Goal: Task Accomplishment & Management: Use online tool/utility

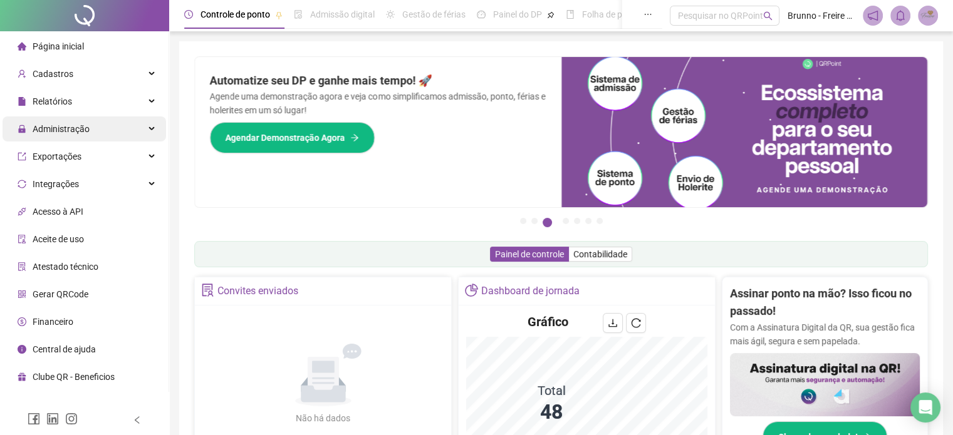
click at [80, 131] on span "Administração" at bounding box center [61, 129] width 57 height 10
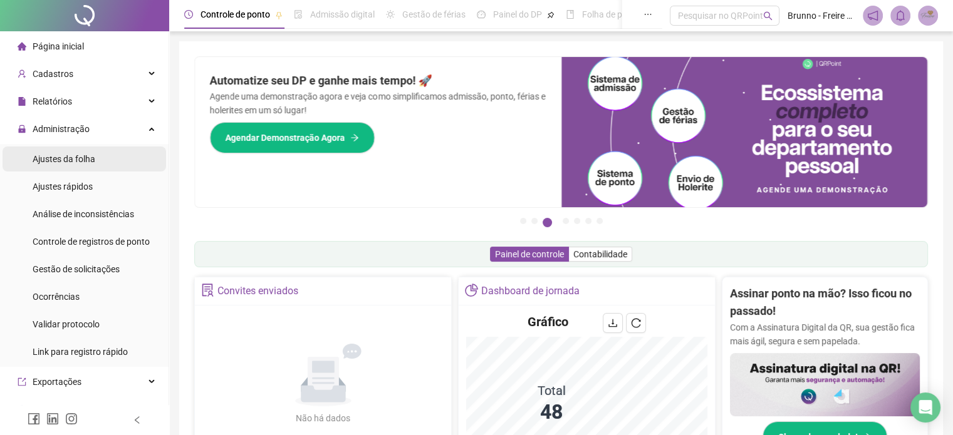
click at [82, 165] on div "Ajustes da folha" at bounding box center [64, 159] width 63 height 25
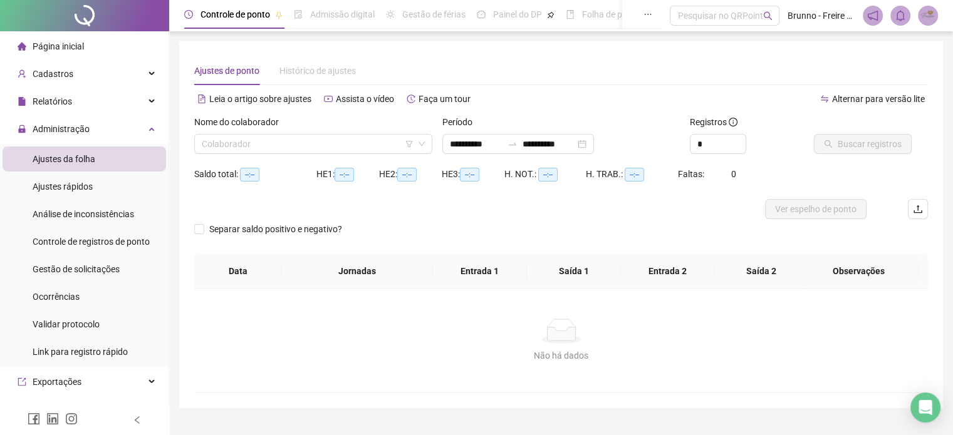
type input "**********"
click at [316, 138] on input "search" at bounding box center [308, 144] width 212 height 19
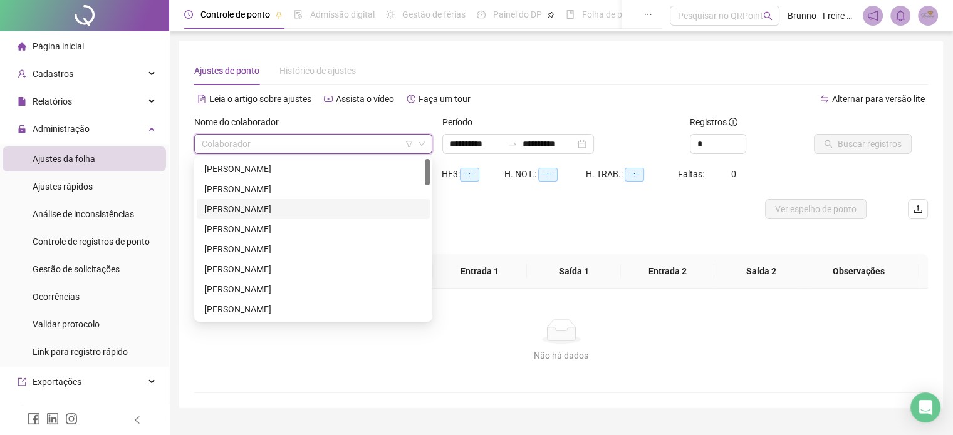
scroll to position [125, 0]
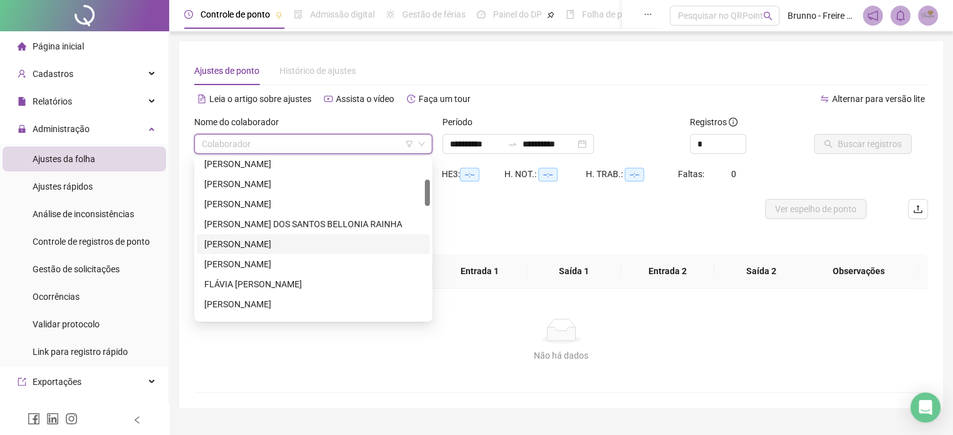
click at [256, 250] on div "[PERSON_NAME]" at bounding box center [313, 244] width 218 height 14
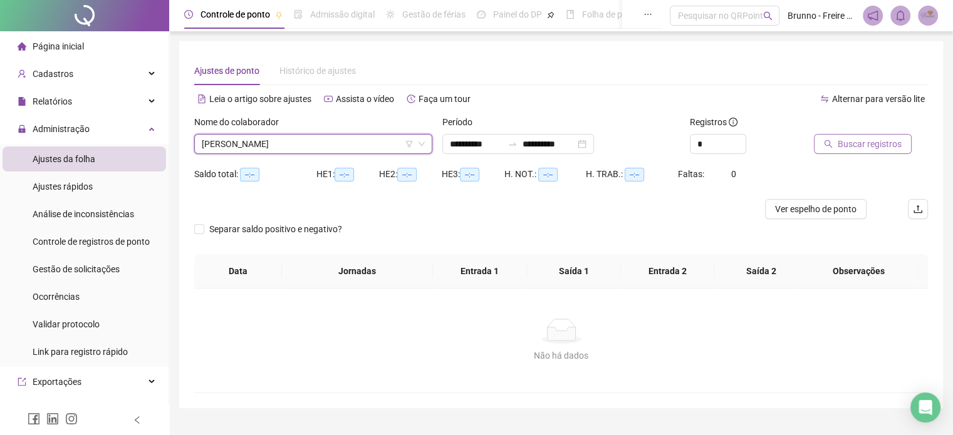
click at [879, 143] on span "Buscar registros" at bounding box center [870, 144] width 64 height 14
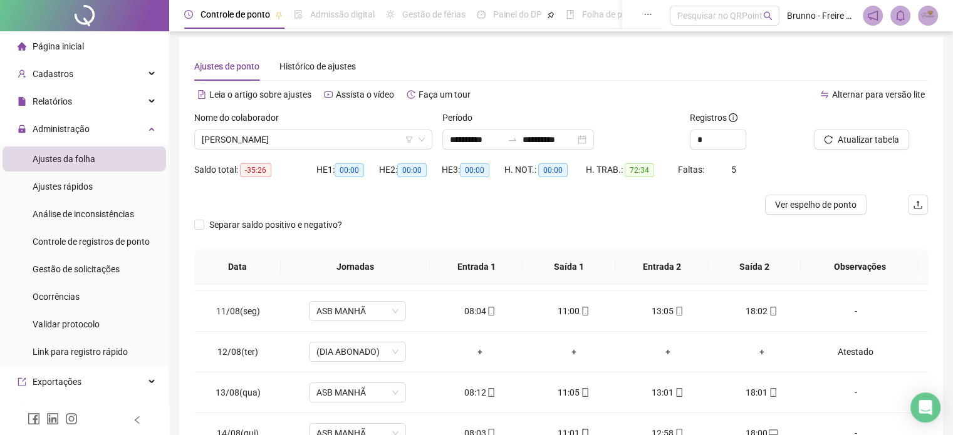
scroll to position [0, 0]
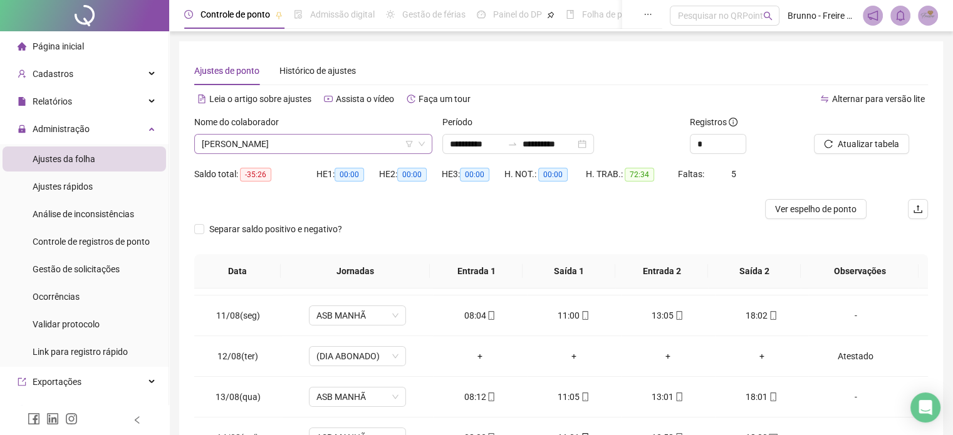
click at [335, 142] on span "[PERSON_NAME]" at bounding box center [313, 144] width 223 height 19
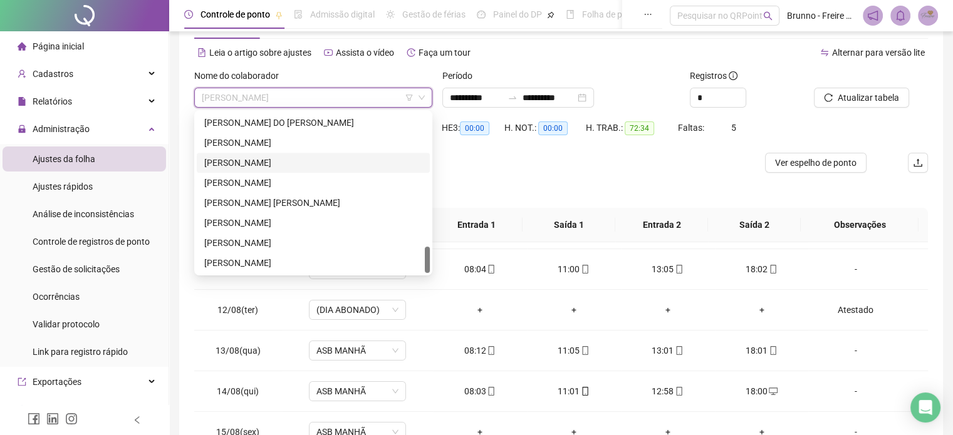
scroll to position [63, 0]
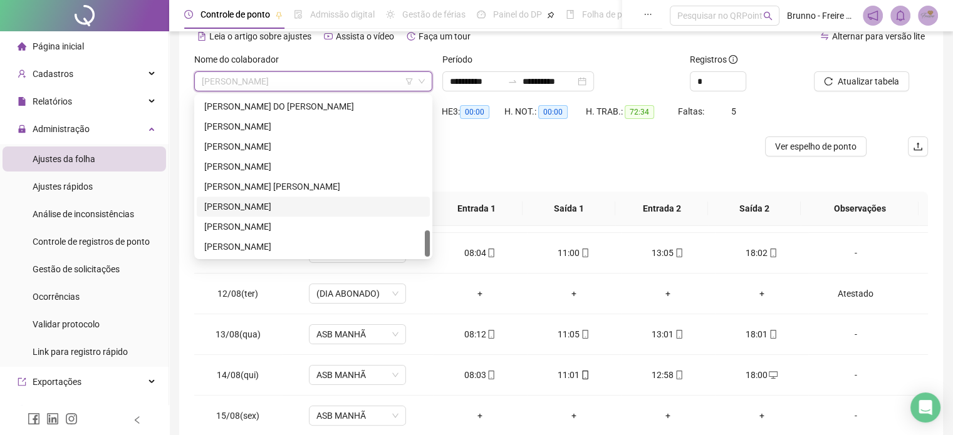
click at [256, 209] on div "[PERSON_NAME]" at bounding box center [313, 207] width 218 height 14
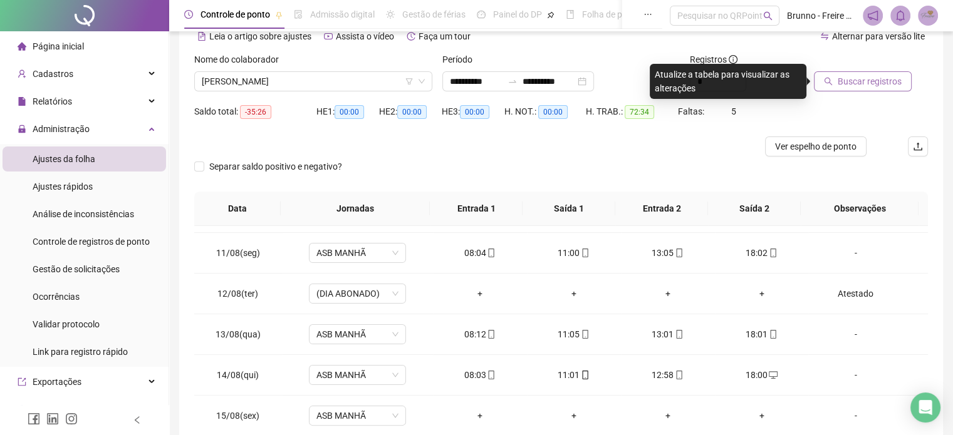
click at [847, 88] on span "Buscar registros" at bounding box center [870, 82] width 64 height 14
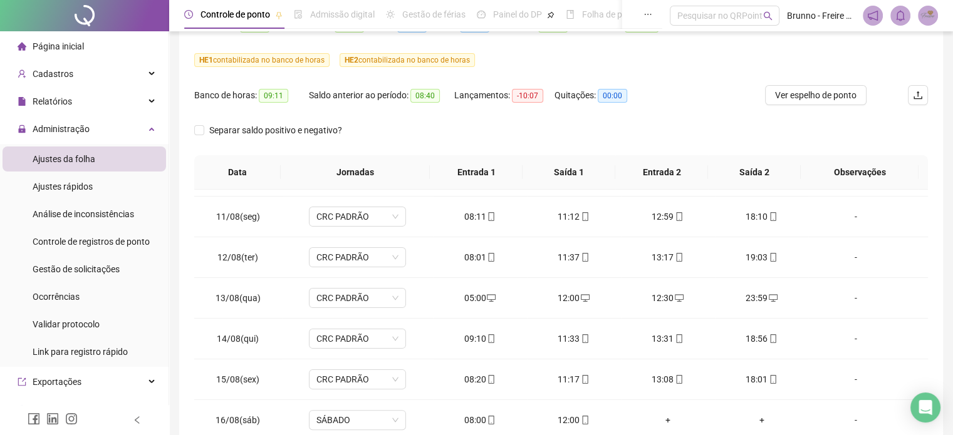
scroll to position [239, 0]
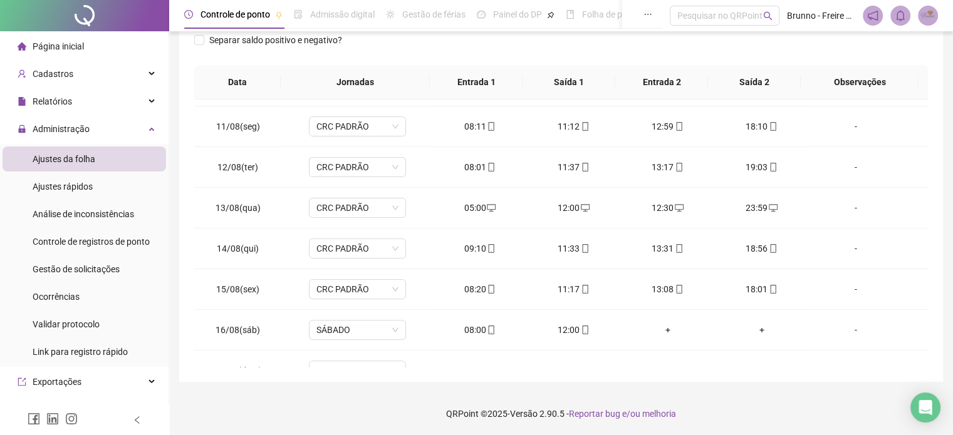
click at [174, 245] on div "**********" at bounding box center [561, 98] width 784 height 675
